Goal: Task Accomplishment & Management: Manage account settings

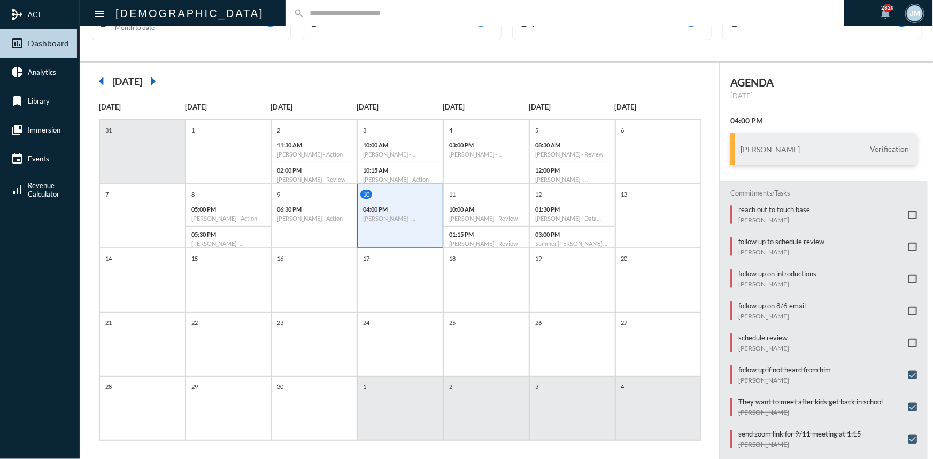
click at [331, 14] on input "text" at bounding box center [570, 13] width 532 height 9
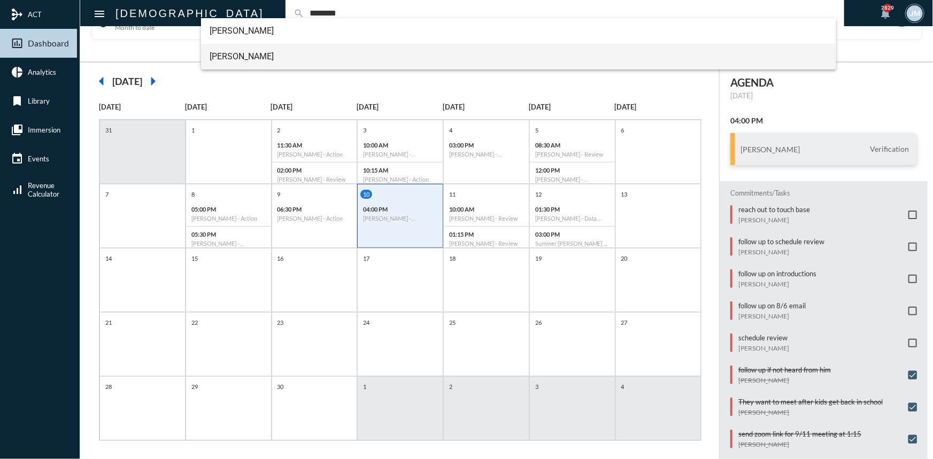
type input "********"
click at [243, 55] on span "[PERSON_NAME]" at bounding box center [518, 57] width 618 height 26
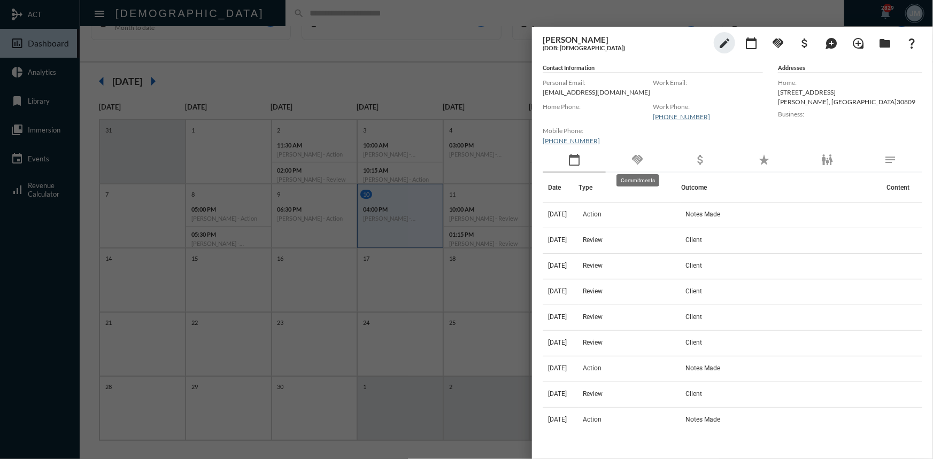
click at [637, 158] on mat-icon "handshake" at bounding box center [637, 159] width 13 height 13
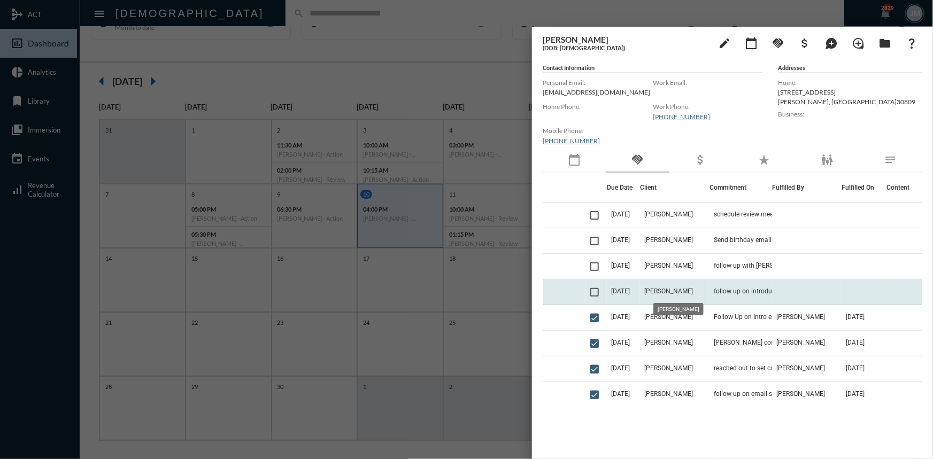
click at [674, 292] on span "[PERSON_NAME]" at bounding box center [668, 291] width 49 height 7
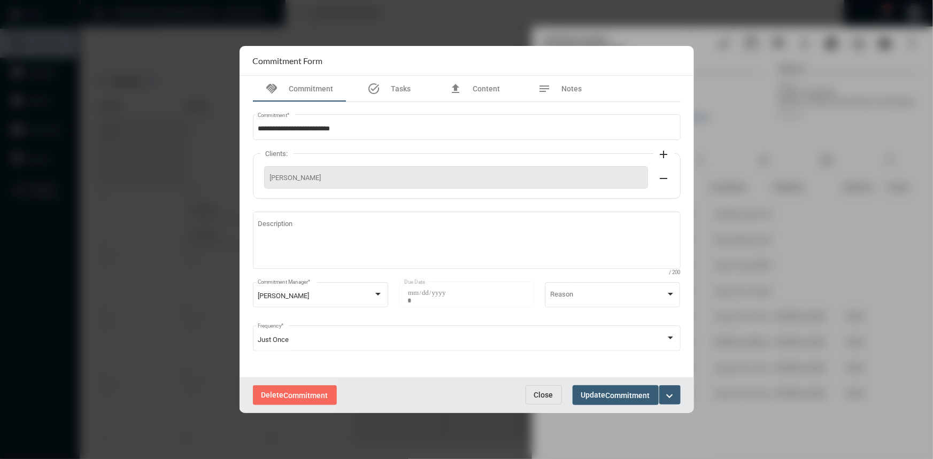
click at [277, 392] on span "Delete Commitment" at bounding box center [294, 395] width 67 height 9
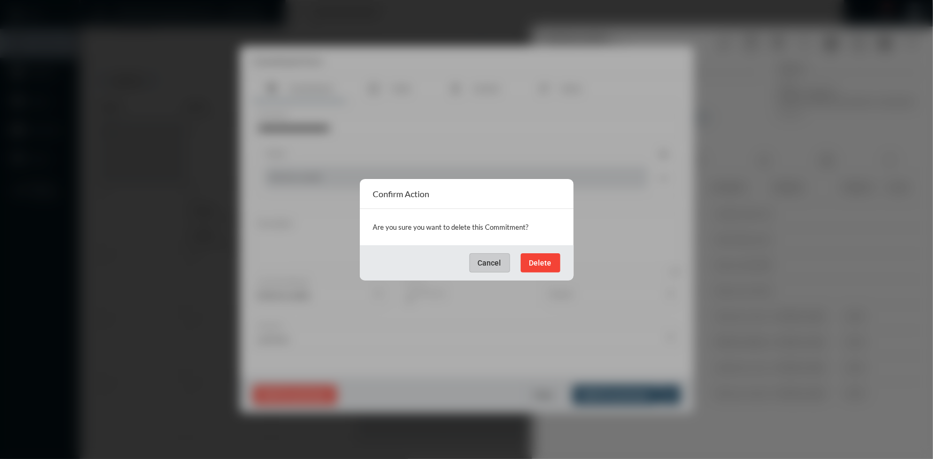
click at [546, 267] on button "Delete" at bounding box center [541, 262] width 40 height 19
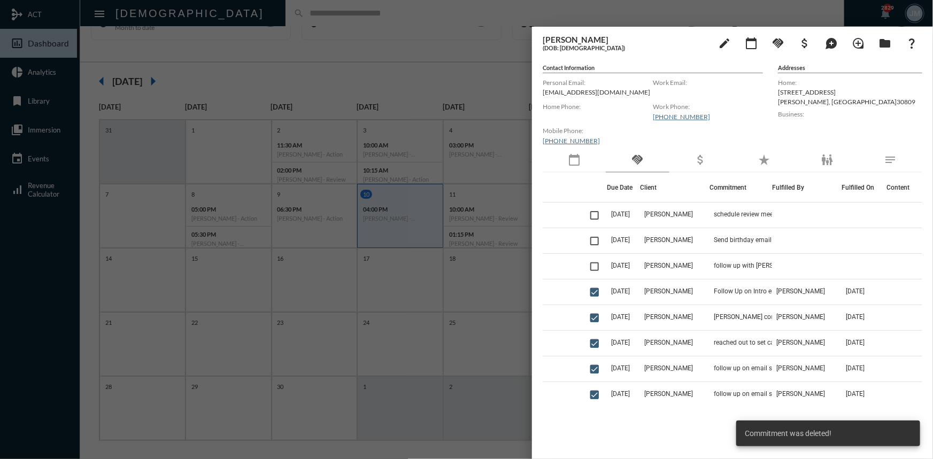
click at [479, 81] on div at bounding box center [466, 229] width 933 height 459
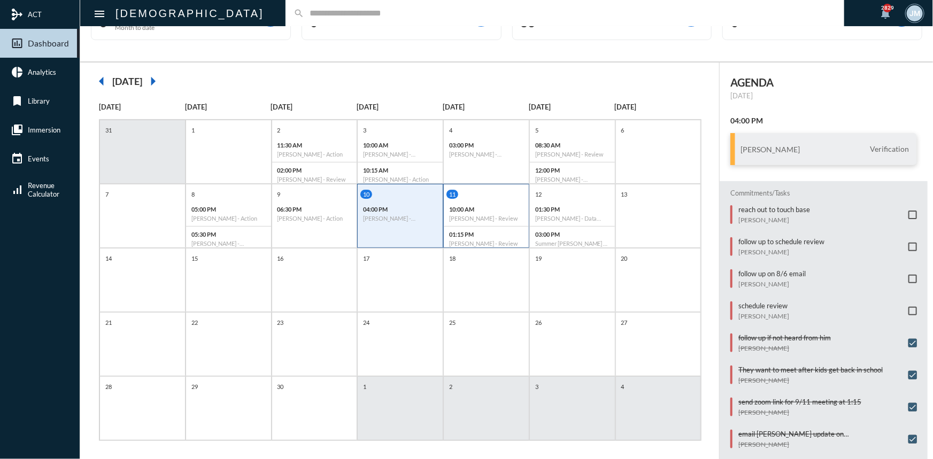
click at [487, 215] on h6 "[PERSON_NAME] - Review" at bounding box center [486, 218] width 74 height 7
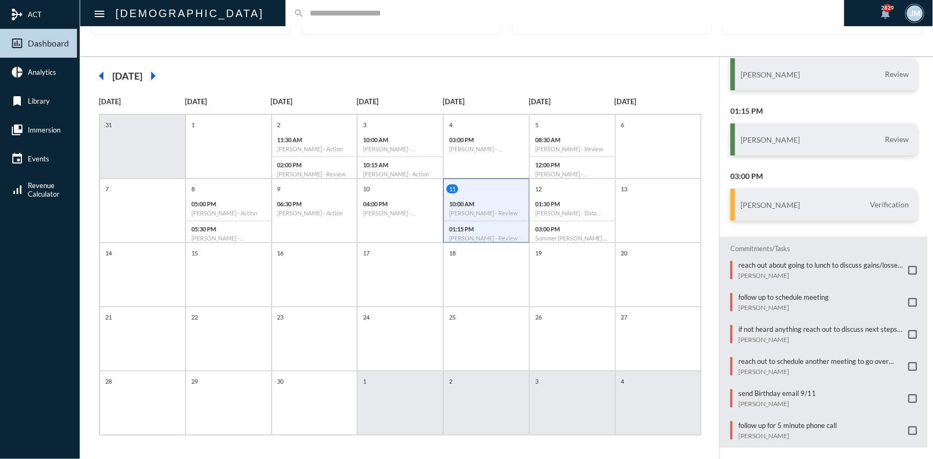
scroll to position [55, 0]
click at [775, 326] on p "if not heard anything reach out to discuss next steps of planning" at bounding box center [820, 327] width 165 height 9
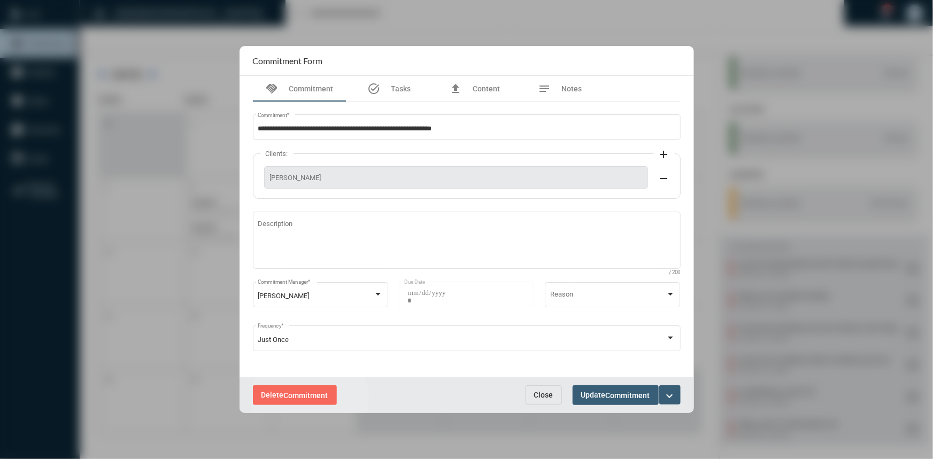
click at [310, 400] on span "Commitment" at bounding box center [306, 395] width 44 height 9
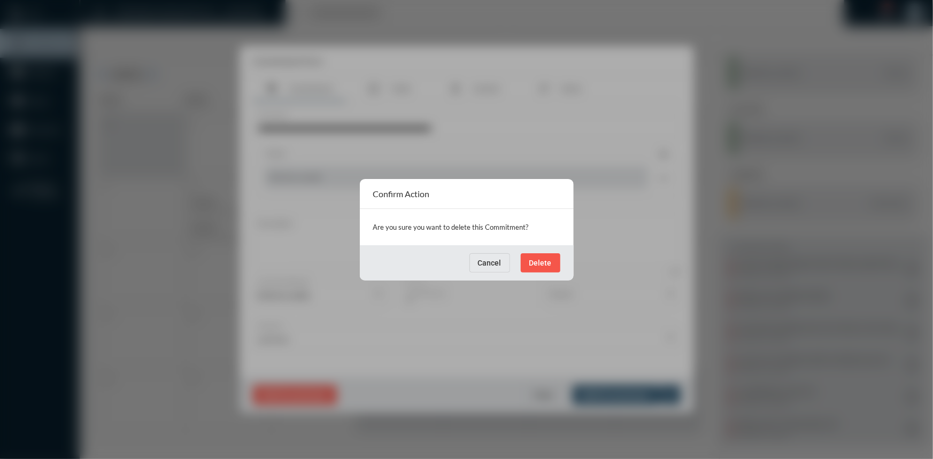
click at [547, 255] on button "Delete" at bounding box center [541, 262] width 40 height 19
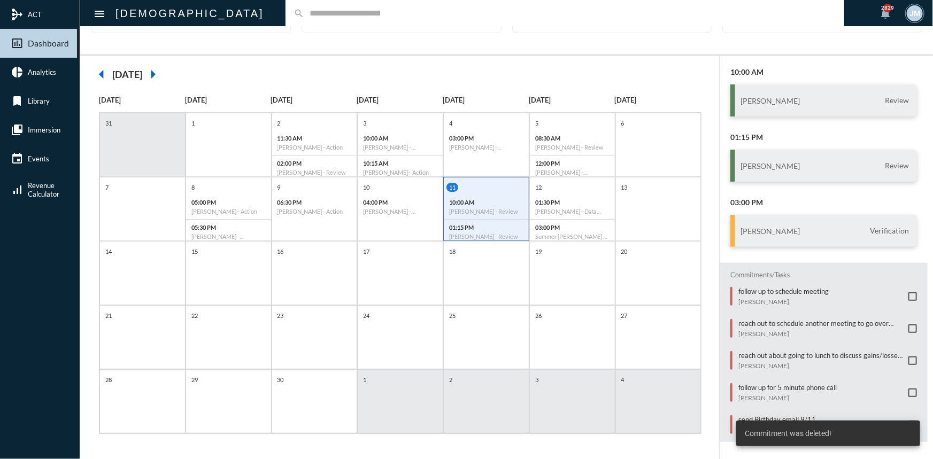
scroll to position [38, 0]
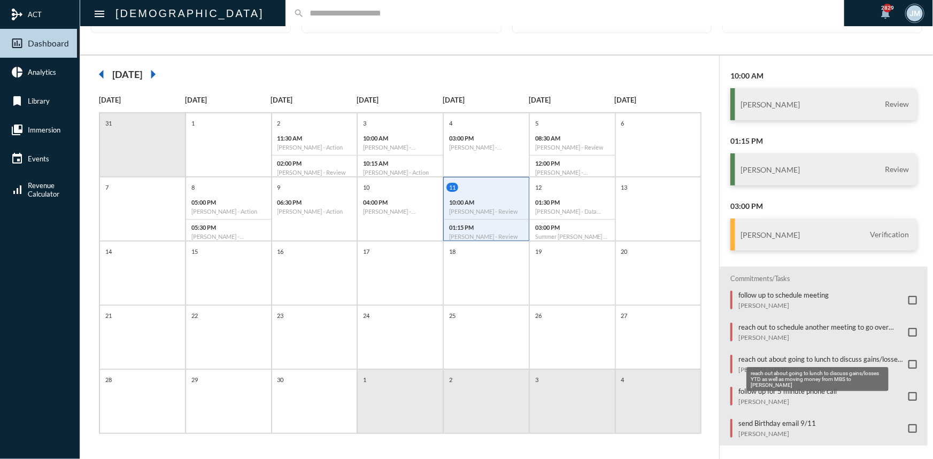
click at [785, 355] on p "reach out about going to lunch to discuss gains/losses YTD as well as moving mo…" at bounding box center [820, 359] width 165 height 9
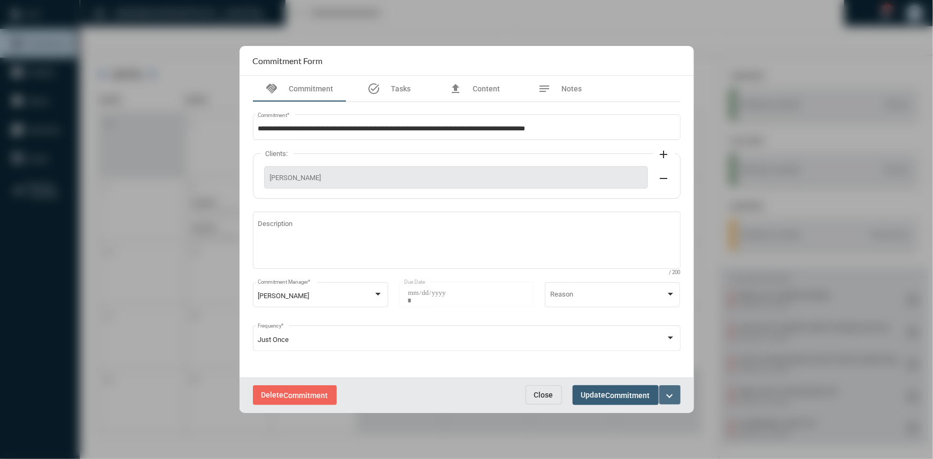
click at [669, 399] on mat-icon "expand_more" at bounding box center [669, 396] width 13 height 13
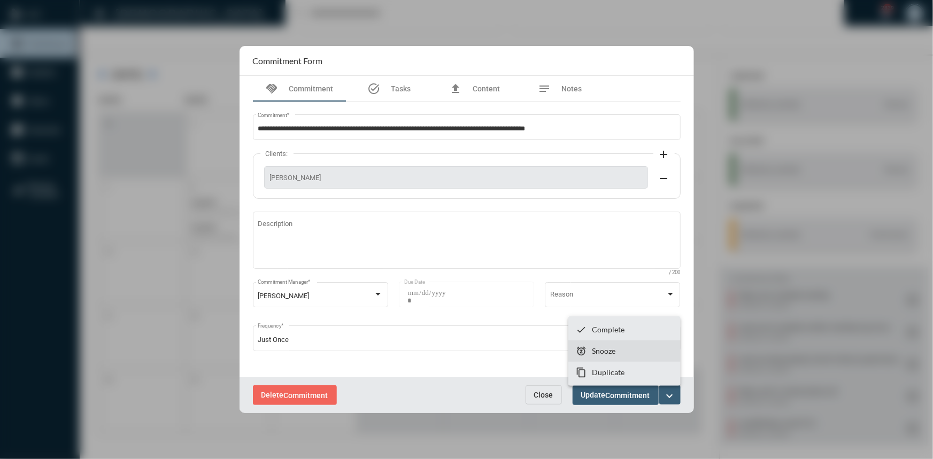
click at [624, 352] on section "snooze Snooze" at bounding box center [624, 350] width 112 height 21
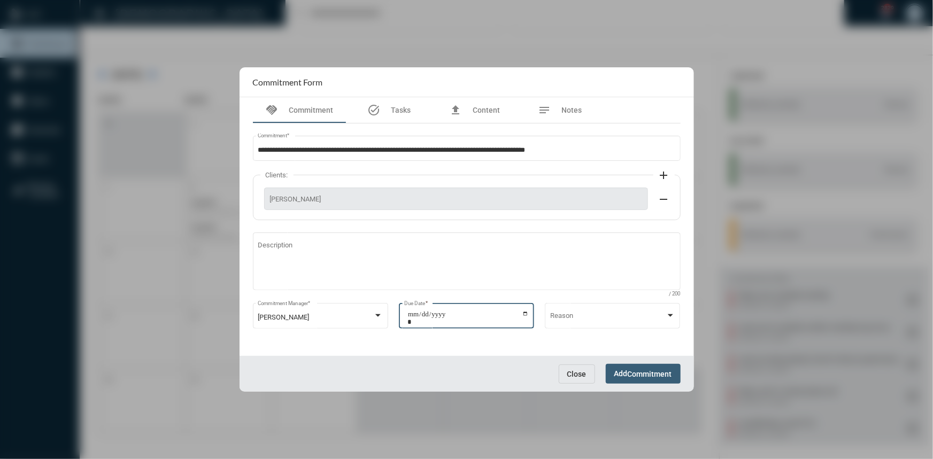
click at [528, 314] on input "**********" at bounding box center [467, 318] width 121 height 15
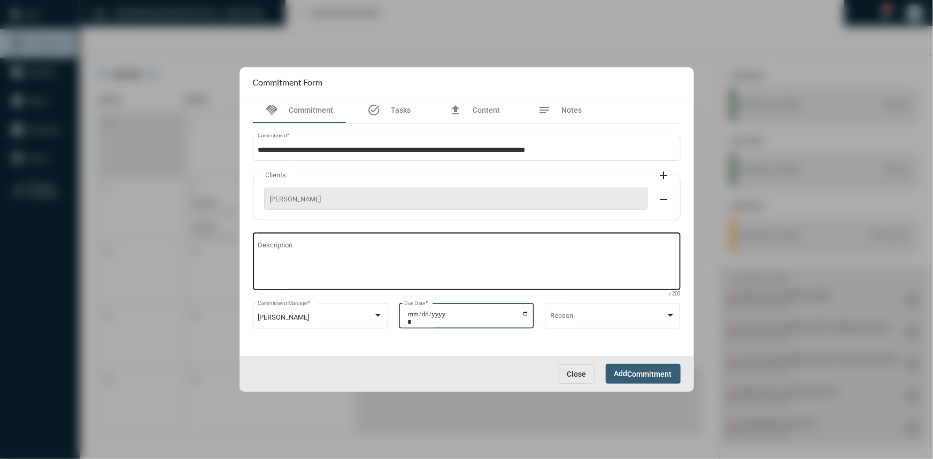
type input "**********"
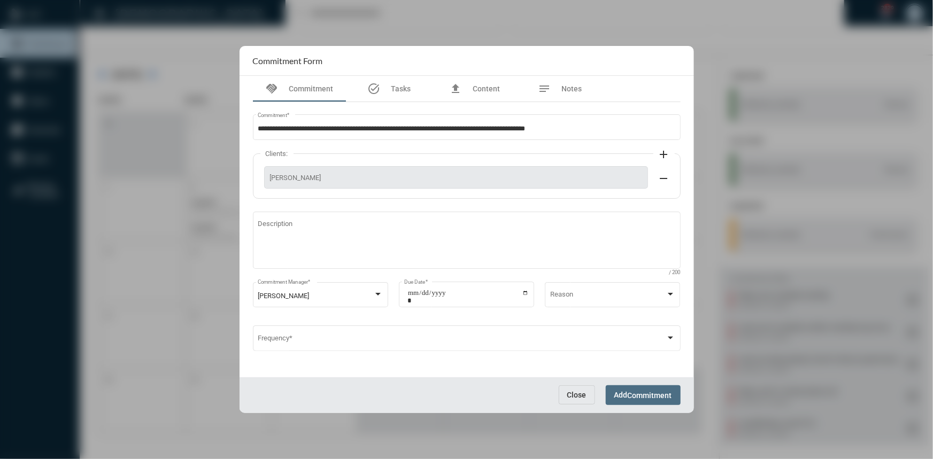
click at [631, 392] on span "Commitment" at bounding box center [649, 395] width 44 height 9
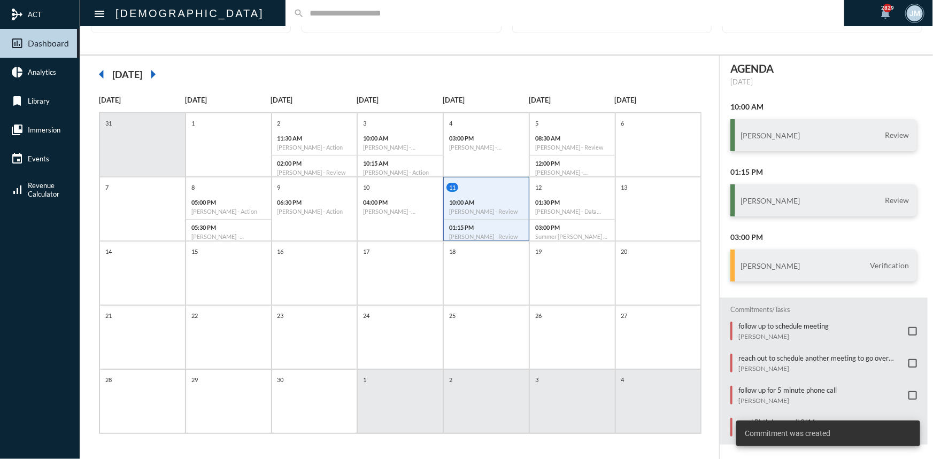
scroll to position [0, 0]
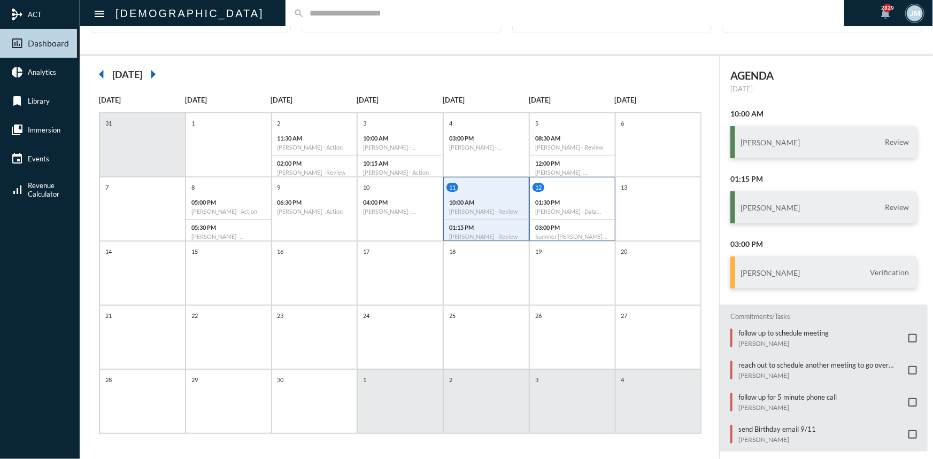
click at [585, 183] on div "12" at bounding box center [573, 187] width 82 height 9
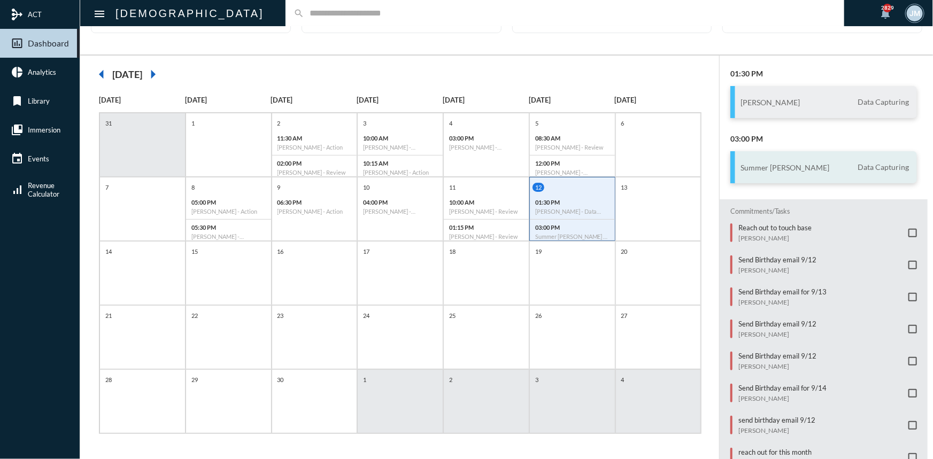
scroll to position [68, 0]
